Goal: Information Seeking & Learning: Learn about a topic

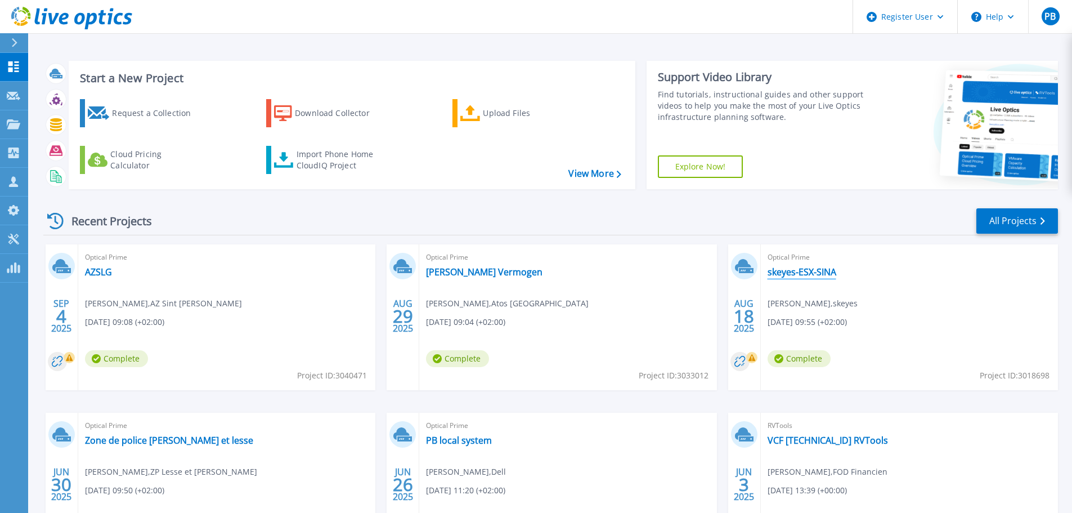
click at [803, 275] on link "skeyes-ESX-SINA" at bounding box center [801, 271] width 69 height 11
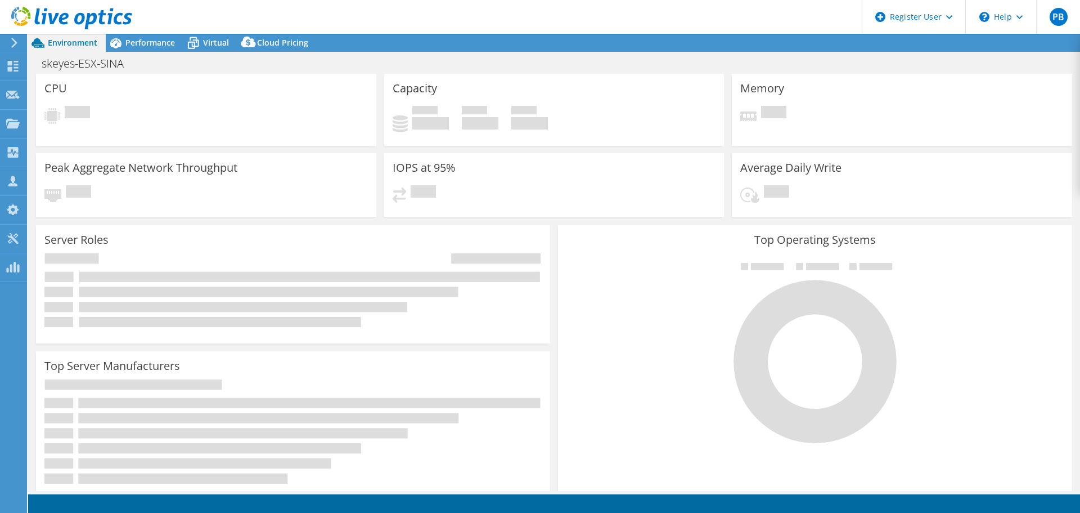
select select "USD"
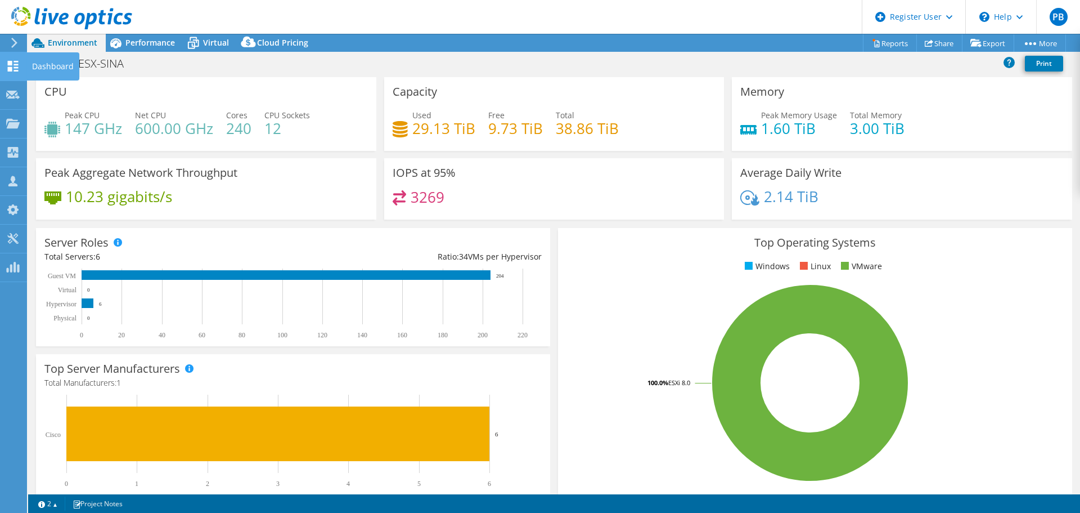
click at [42, 66] on div "Dashboard" at bounding box center [52, 66] width 53 height 28
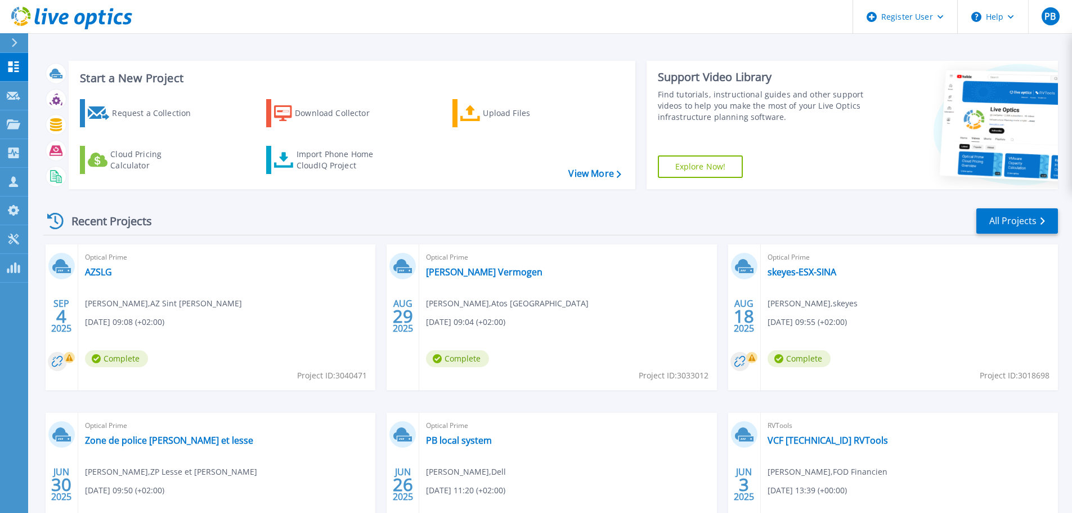
click at [1040, 379] on span "Project ID: 3018698" at bounding box center [1015, 375] width 70 height 12
copy span "3018698"
click at [810, 271] on link "skeyes-ESX-SINA" at bounding box center [801, 271] width 69 height 11
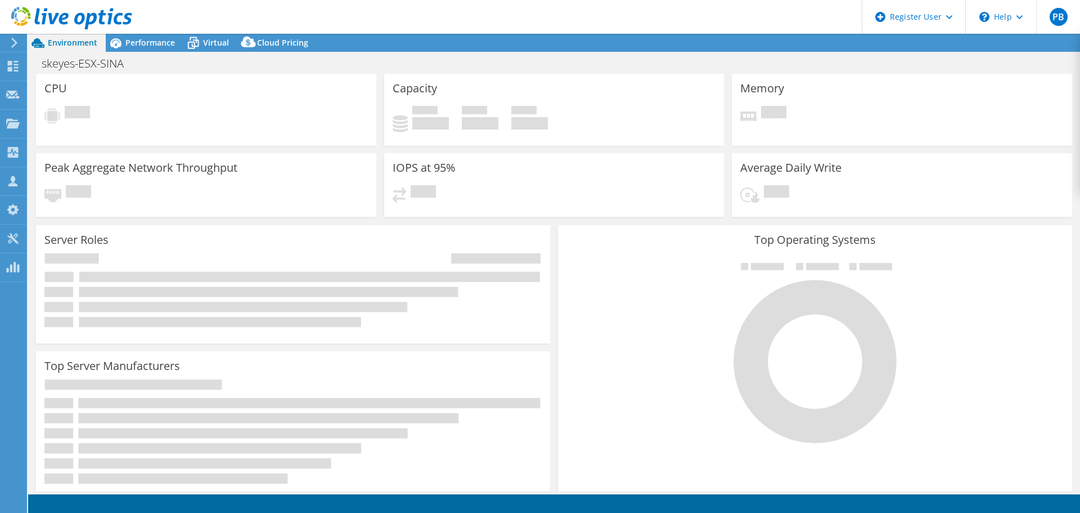
select select "USD"
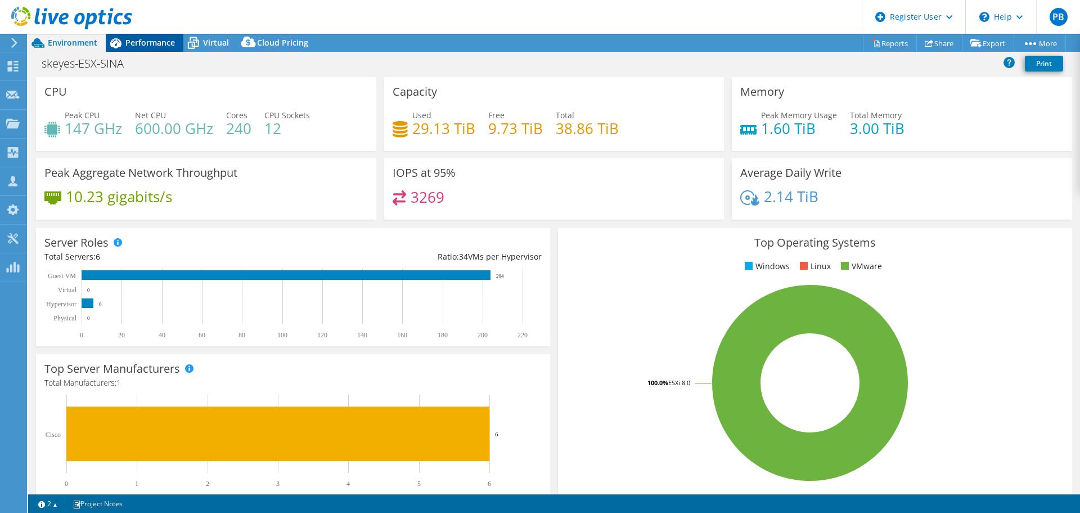
click at [154, 42] on span "Performance" at bounding box center [150, 42] width 50 height 11
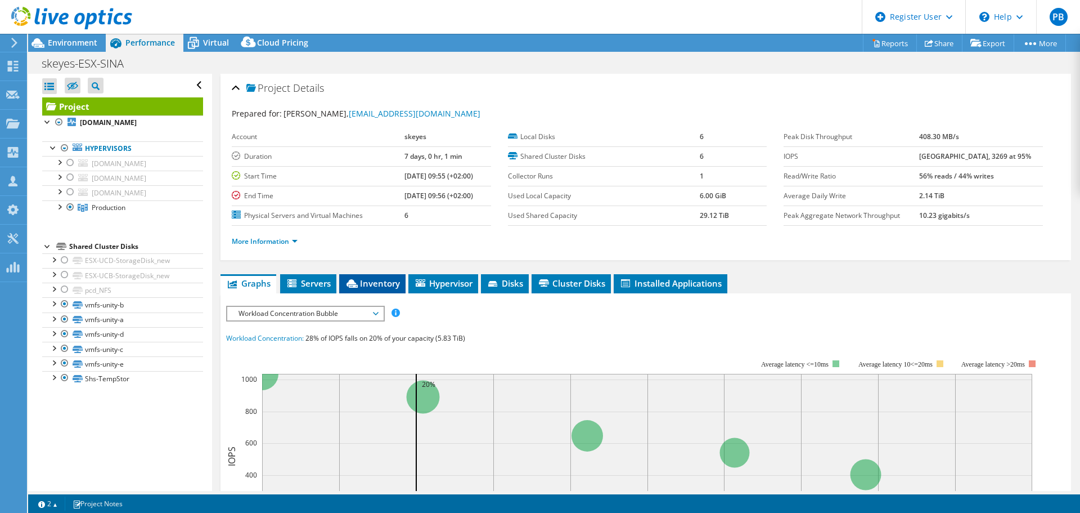
click at [381, 285] on span "Inventory" at bounding box center [372, 282] width 55 height 11
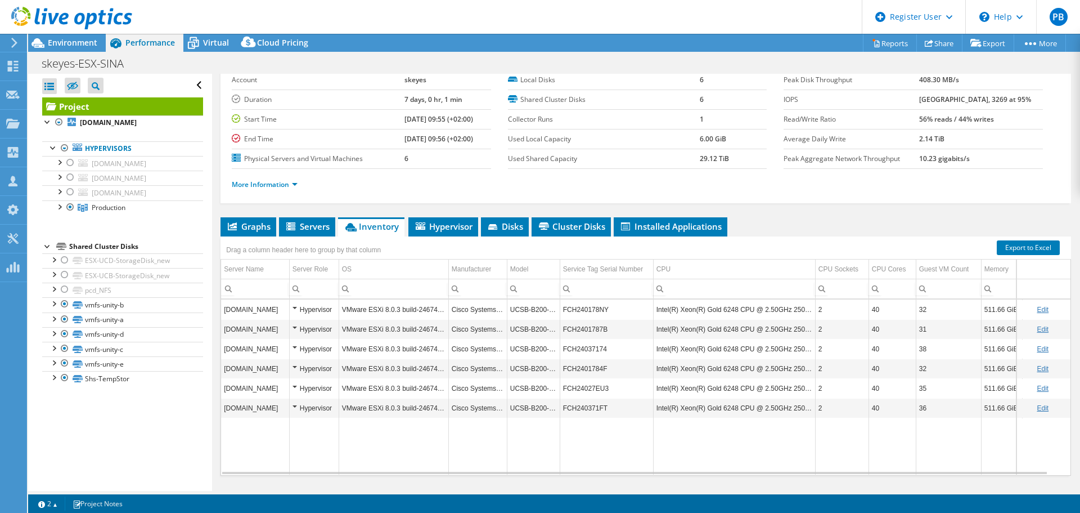
scroll to position [84, 0]
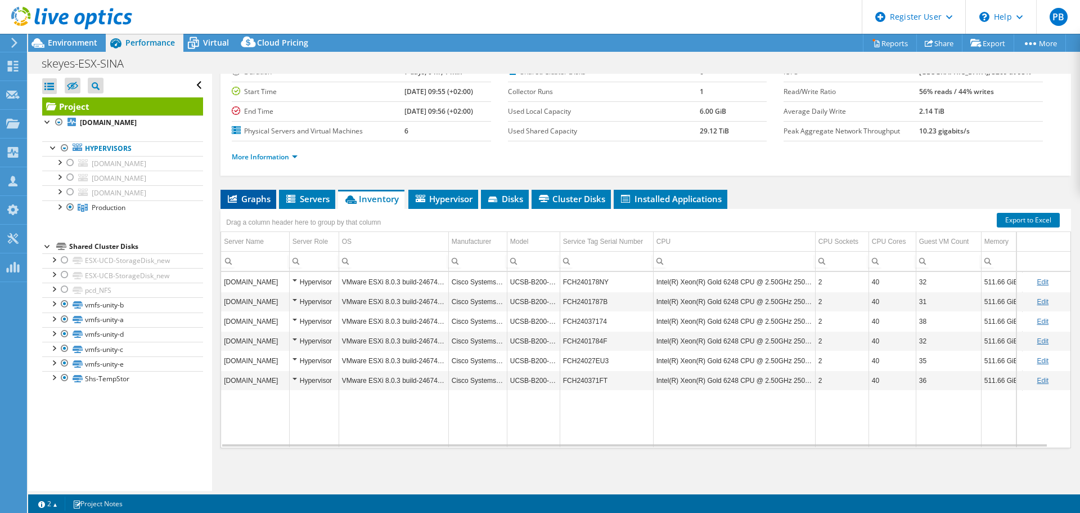
click at [245, 200] on span "Graphs" at bounding box center [248, 198] width 44 height 11
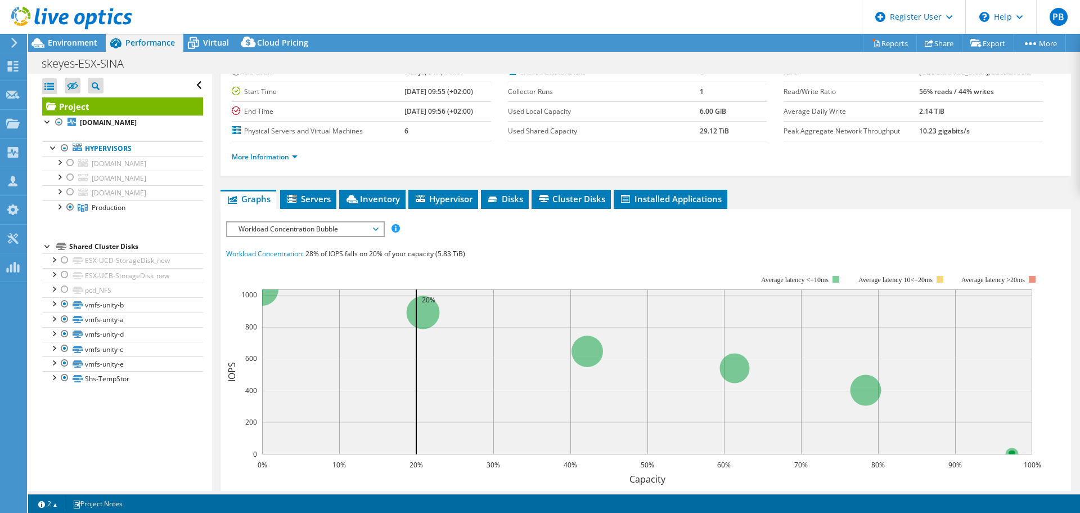
click at [321, 233] on span "Workload Concentration Bubble" at bounding box center [305, 229] width 145 height 14
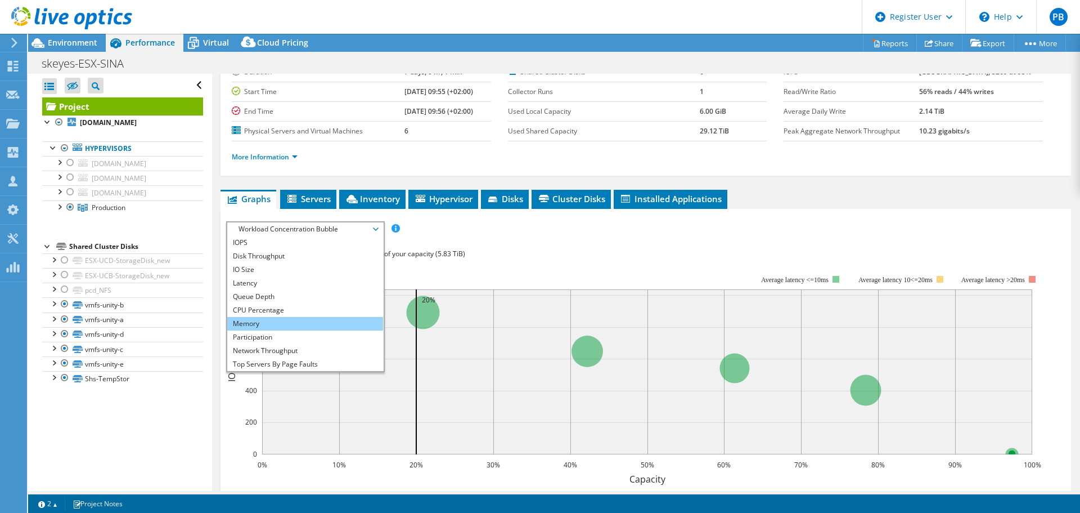
click at [284, 324] on li "Memory" at bounding box center [305, 324] width 156 height 14
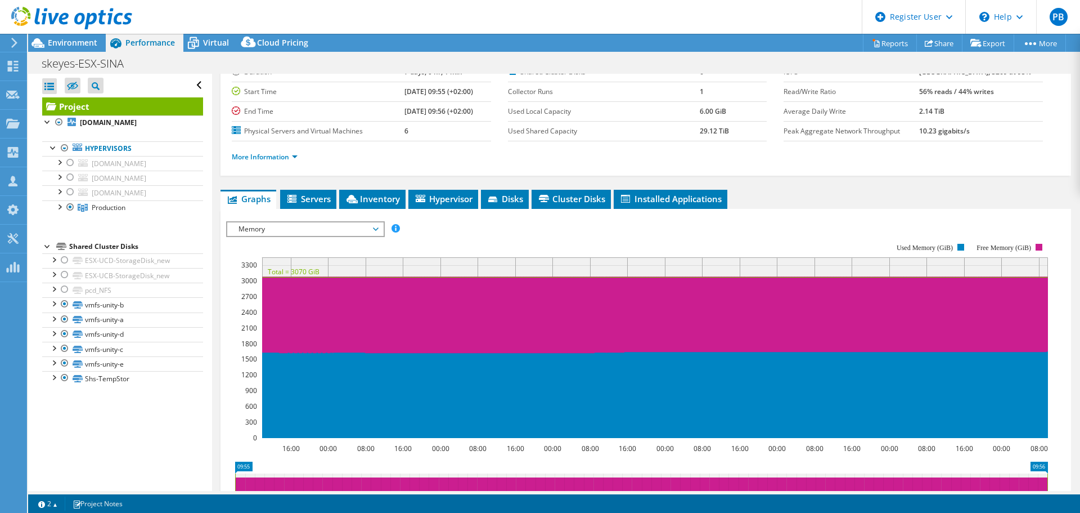
click at [331, 229] on span "Memory" at bounding box center [305, 229] width 145 height 14
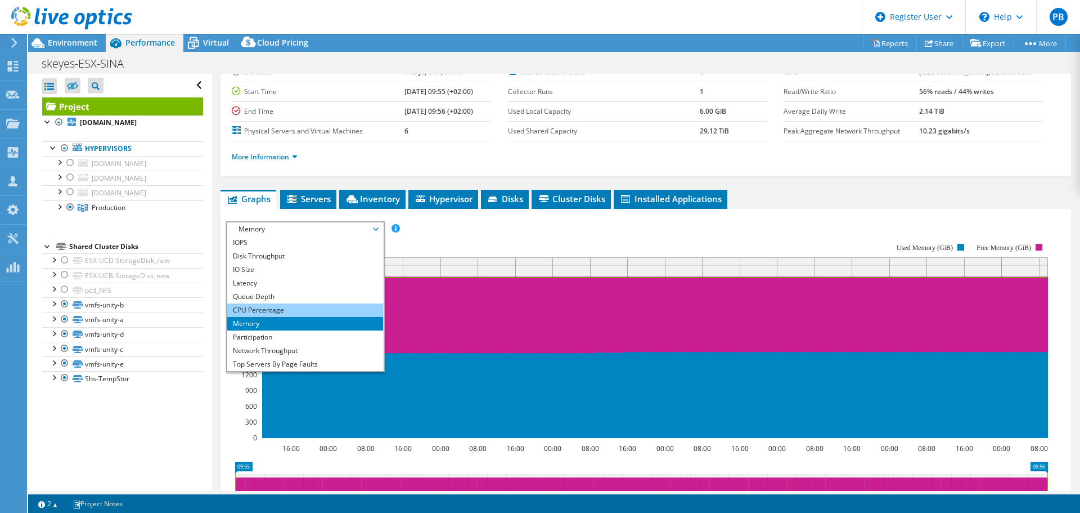
click at [292, 309] on li "CPU Percentage" at bounding box center [305, 310] width 156 height 14
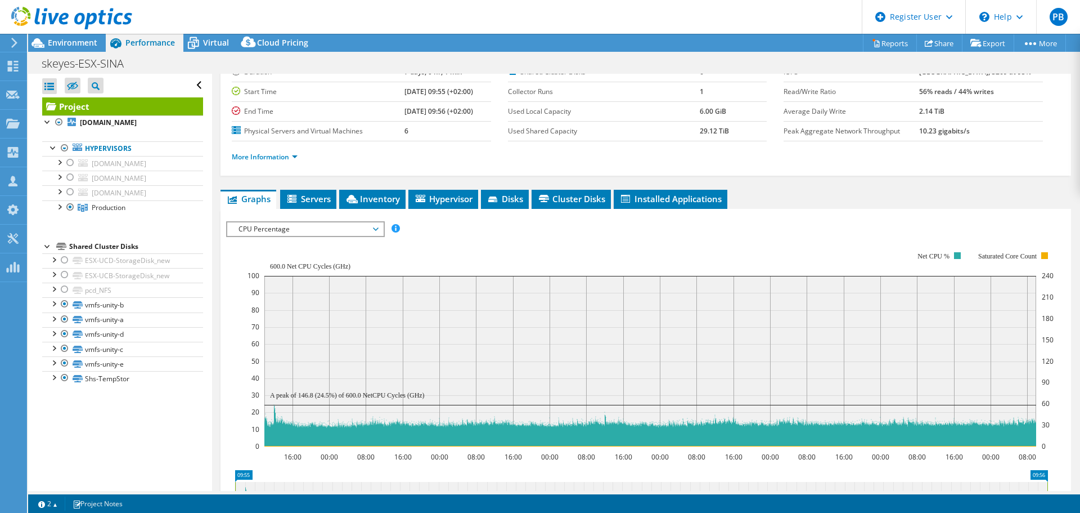
scroll to position [0, 0]
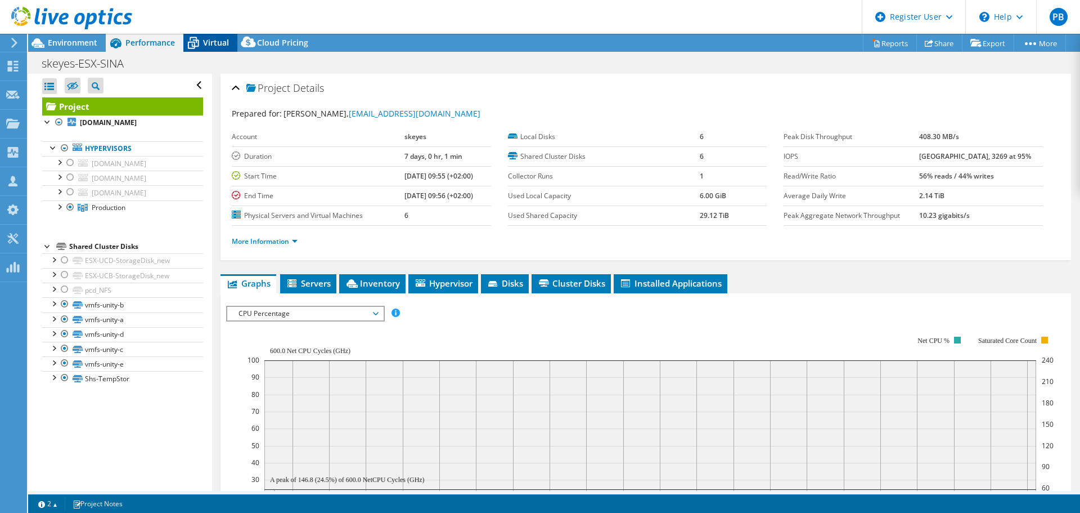
click at [211, 42] on span "Virtual" at bounding box center [216, 42] width 26 height 11
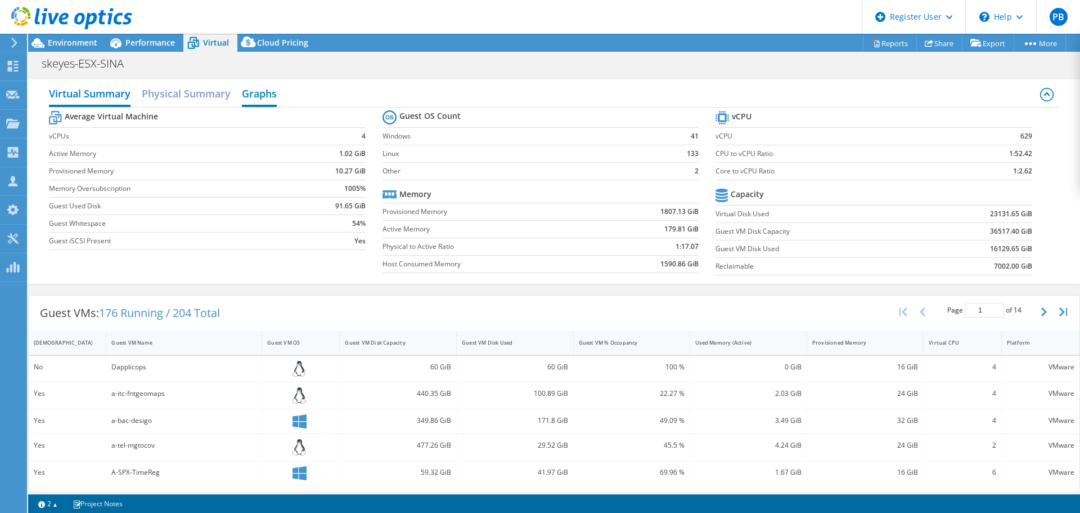
click at [277, 94] on h2 "Graphs" at bounding box center [259, 94] width 35 height 25
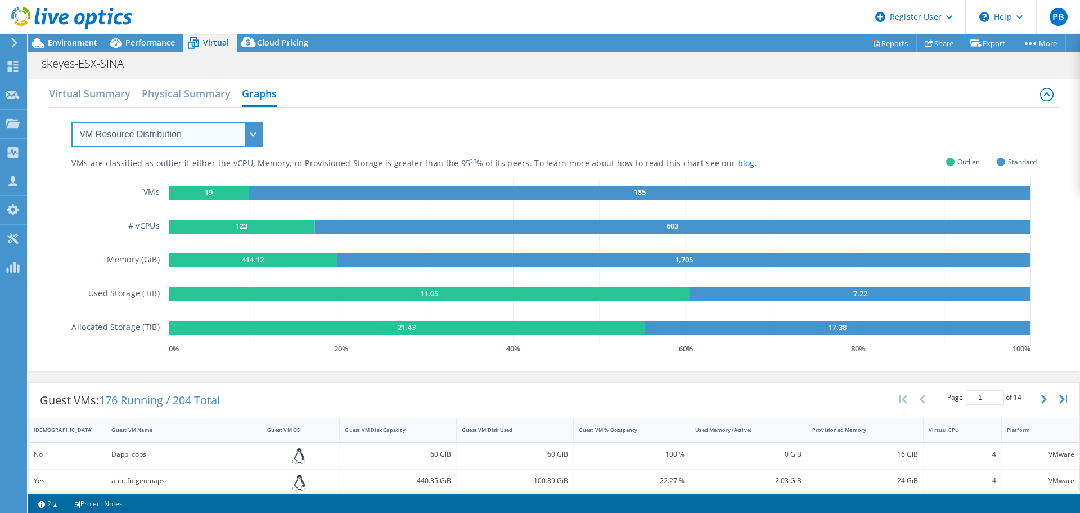
click at [212, 140] on select "VM Resource Distribution Provisioning Contrast Over Provisioning" at bounding box center [166, 134] width 191 height 25
select select "Over Provisioning"
click at [71, 122] on select "VM Resource Distribution Provisioning Contrast Over Provisioning" at bounding box center [166, 134] width 191 height 25
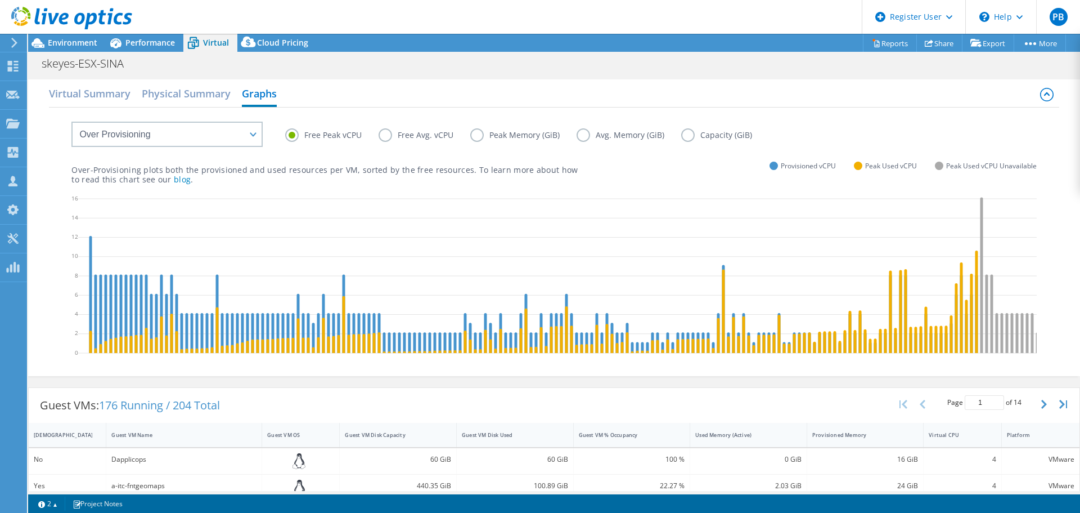
click at [478, 136] on label "Peak Memory (GiB)" at bounding box center [523, 135] width 106 height 14
click at [0, 0] on input "Peak Memory (GiB)" at bounding box center [0, 0] width 0 height 0
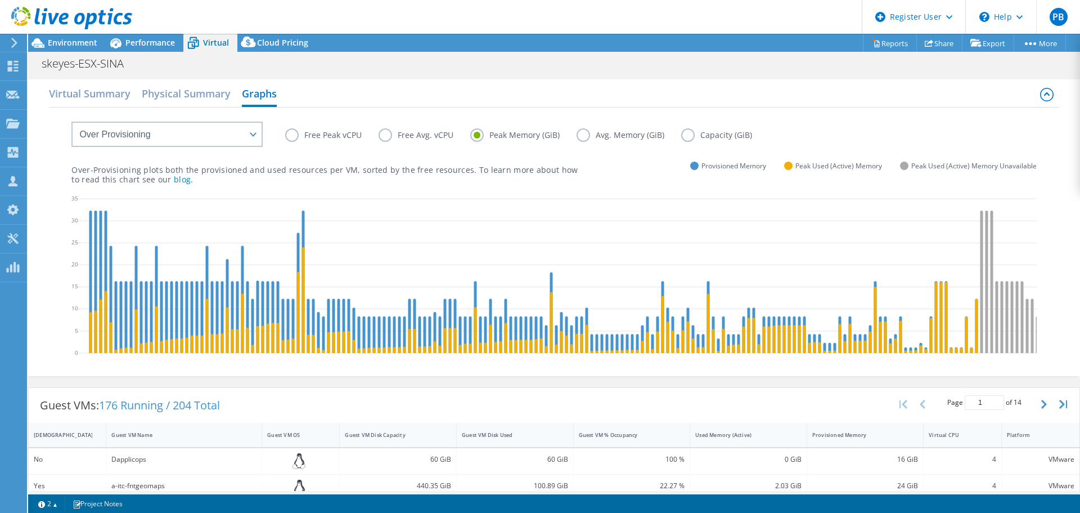
click at [584, 134] on label "Avg. Memory (GiB)" at bounding box center [629, 135] width 105 height 14
click at [0, 0] on input "Avg. Memory (GiB)" at bounding box center [0, 0] width 0 height 0
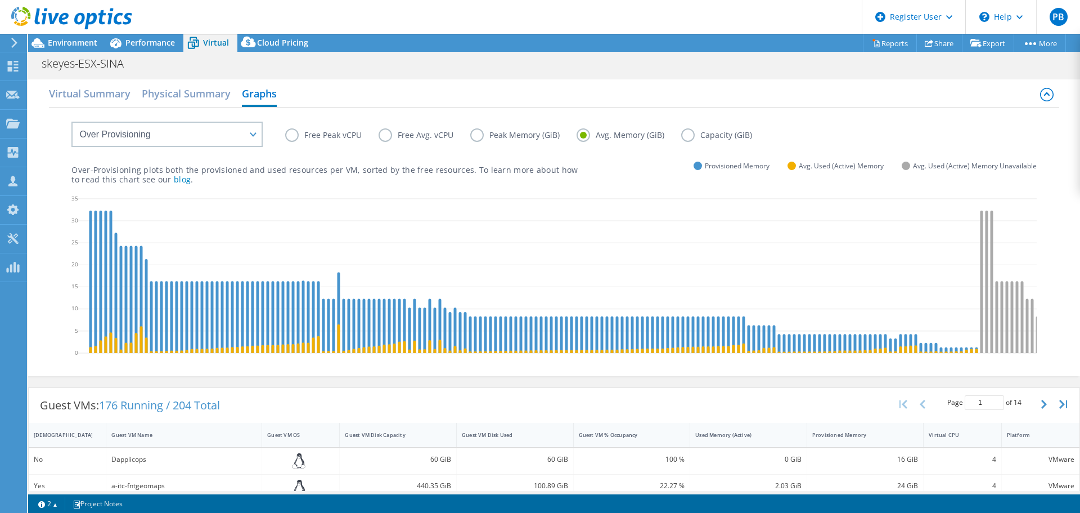
click at [477, 136] on label "Peak Memory (GiB)" at bounding box center [523, 135] width 106 height 14
click at [0, 0] on input "Peak Memory (GiB)" at bounding box center [0, 0] width 0 height 0
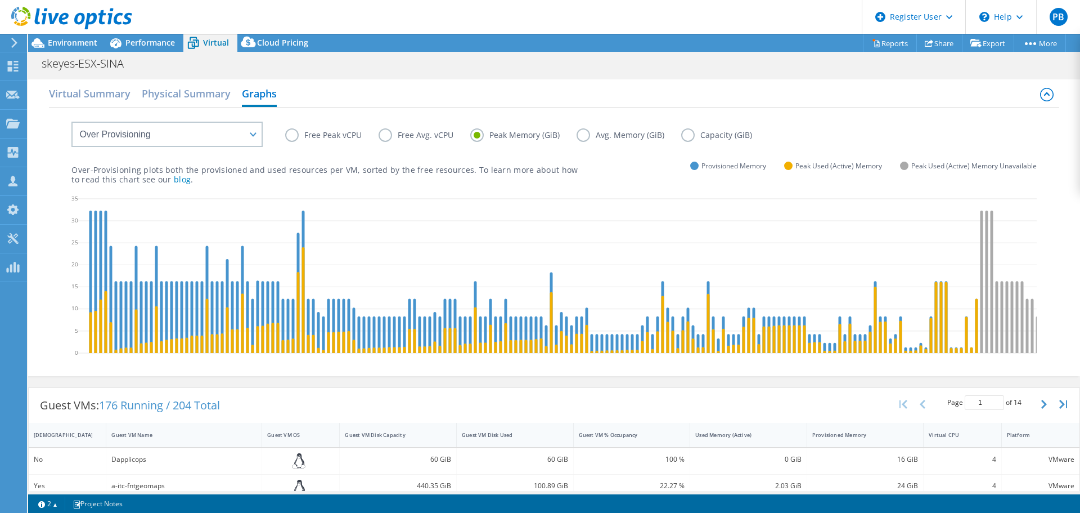
click at [508, 230] on icon at bounding box center [603, 277] width 1050 height 169
